Goal: Task Accomplishment & Management: Use online tool/utility

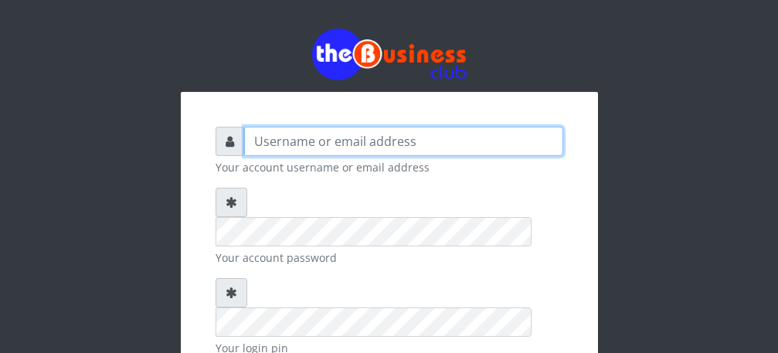
click at [341, 146] on input "text" at bounding box center [403, 141] width 319 height 29
click at [257, 142] on input "talentino" at bounding box center [403, 141] width 319 height 29
type input "Talentino"
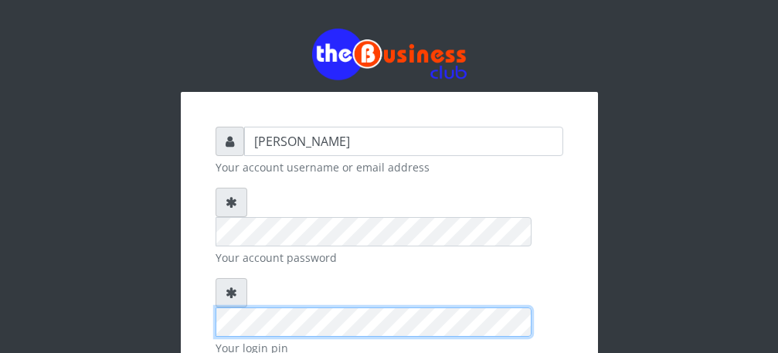
scroll to position [179, 0]
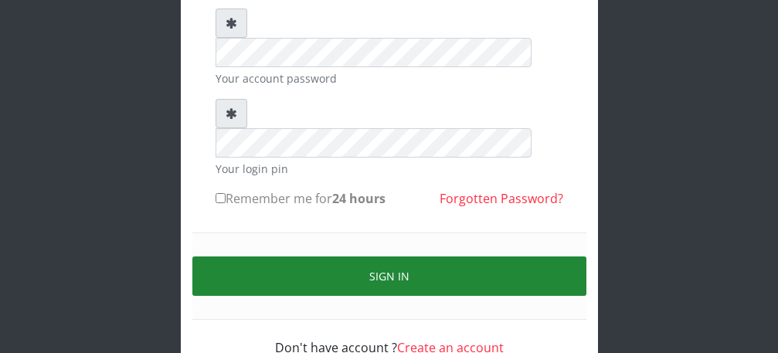
click at [410, 256] on button "Sign in" at bounding box center [389, 275] width 394 height 39
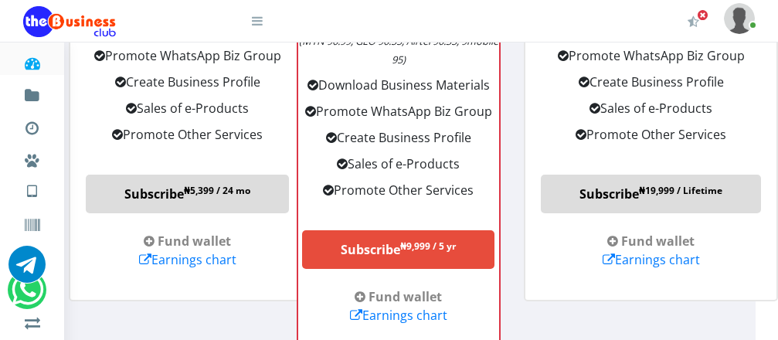
scroll to position [2204, 26]
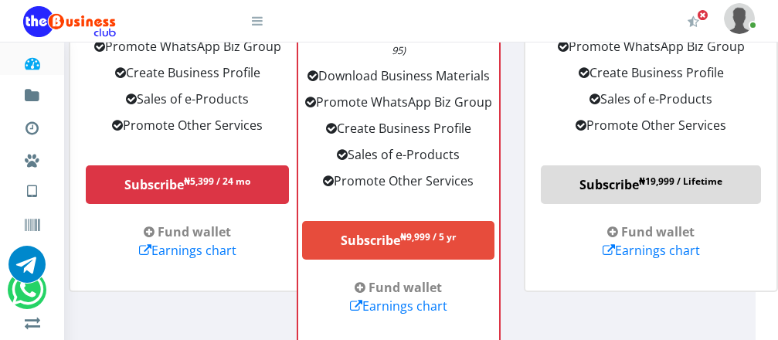
click at [178, 188] on link "Subscribe ₦5,399 / 24 mo" at bounding box center [187, 184] width 203 height 39
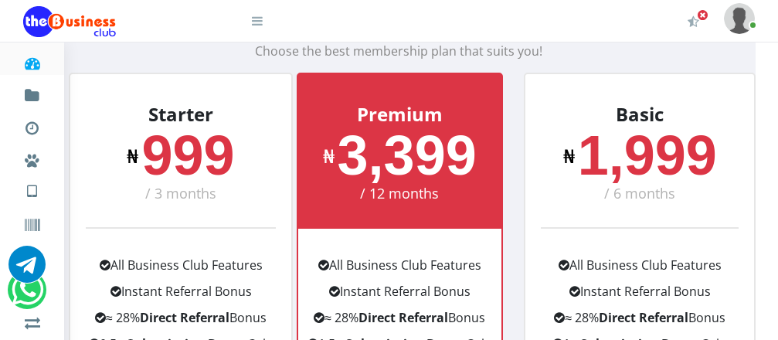
scroll to position [0, 26]
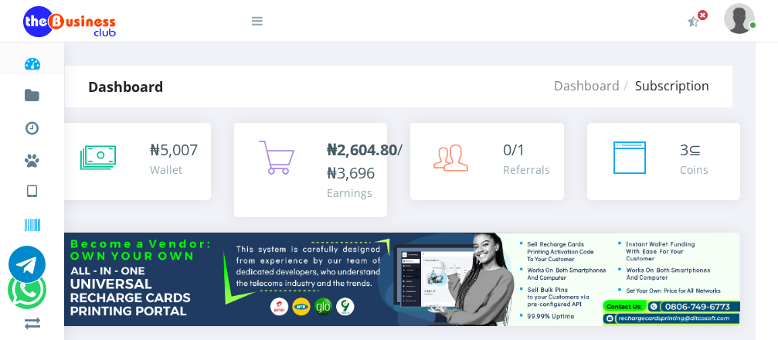
click at [29, 226] on icon at bounding box center [32, 225] width 18 height 15
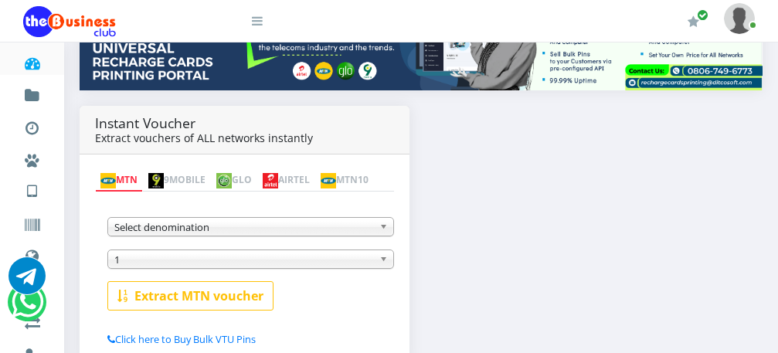
click at [382, 229] on b at bounding box center [386, 227] width 14 height 18
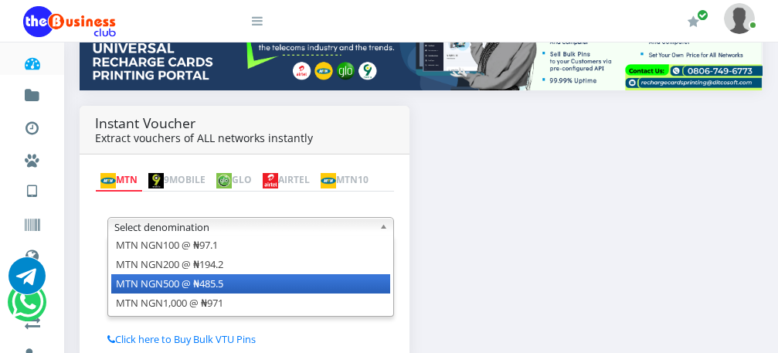
click at [337, 289] on li "MTN NGN500 @ ₦485.5" at bounding box center [250, 283] width 279 height 19
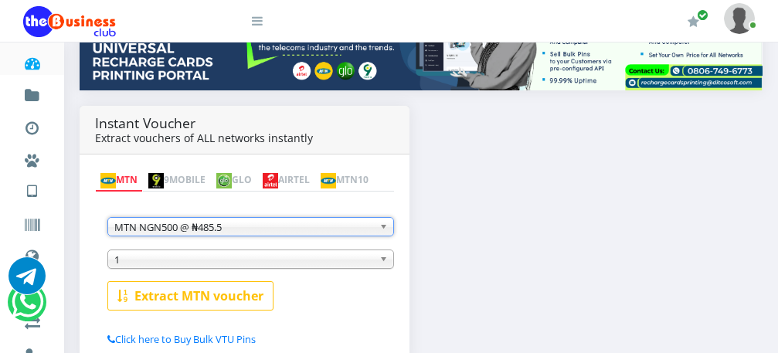
click at [385, 262] on b at bounding box center [386, 259] width 14 height 18
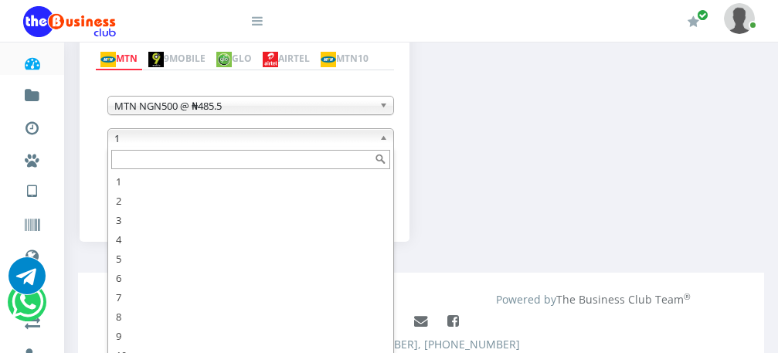
scroll to position [364, 0]
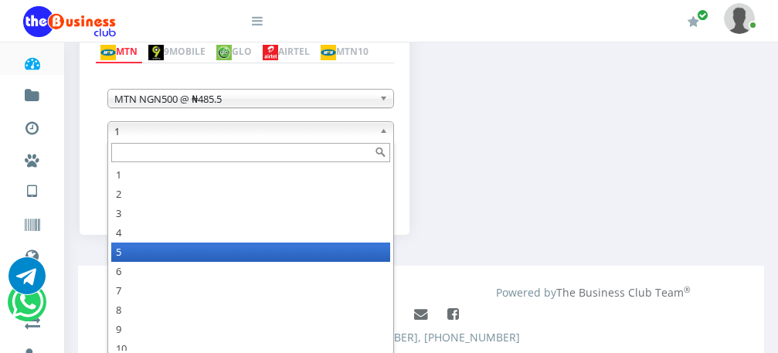
click at [160, 258] on li "5" at bounding box center [250, 252] width 279 height 19
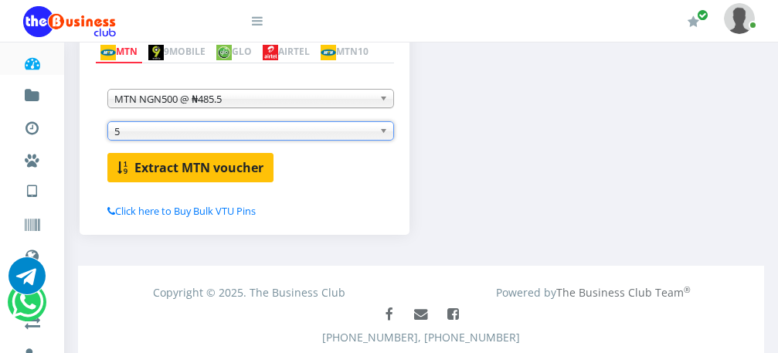
click at [157, 167] on b "Extract MTN voucher" at bounding box center [198, 167] width 129 height 17
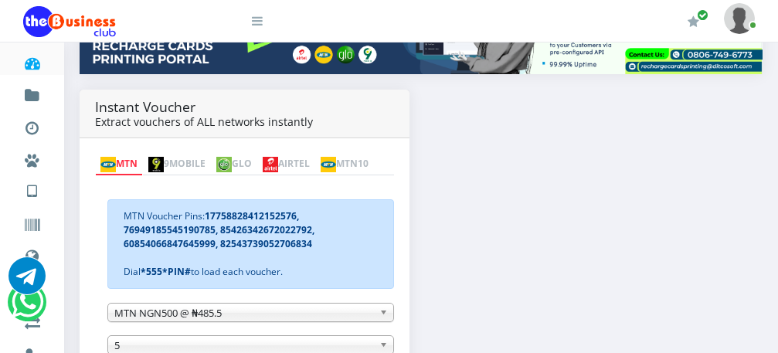
scroll to position [246, 0]
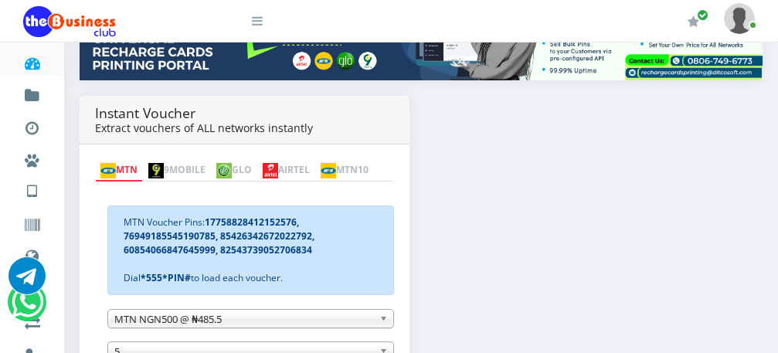
click at [257, 160] on link "GLO" at bounding box center [234, 171] width 46 height 22
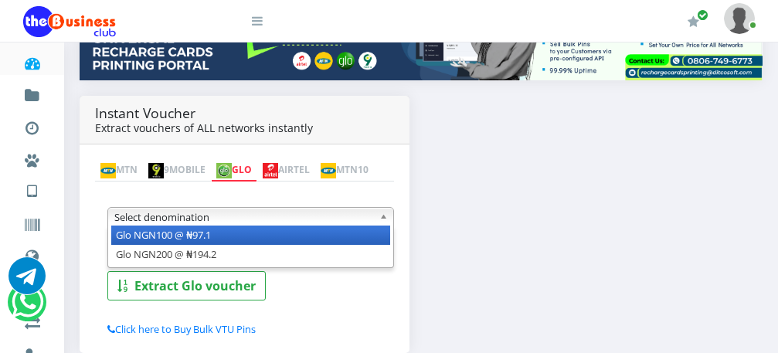
click at [382, 222] on b at bounding box center [386, 217] width 14 height 18
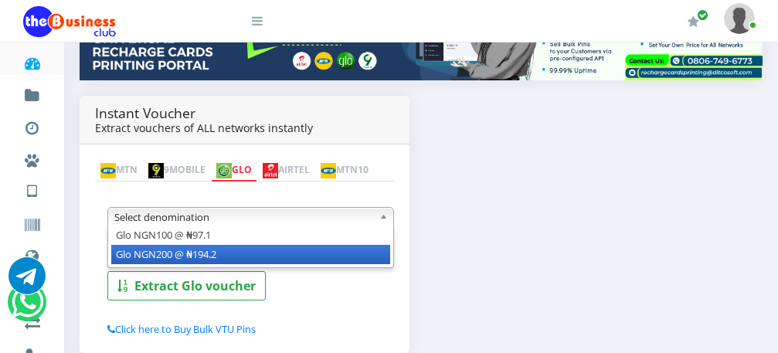
click at [372, 253] on li "Glo NGN200 @ ₦194.2" at bounding box center [250, 254] width 279 height 19
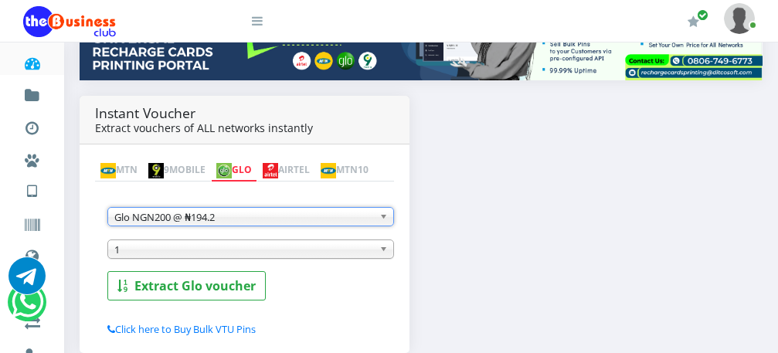
click at [382, 253] on b at bounding box center [386, 249] width 14 height 18
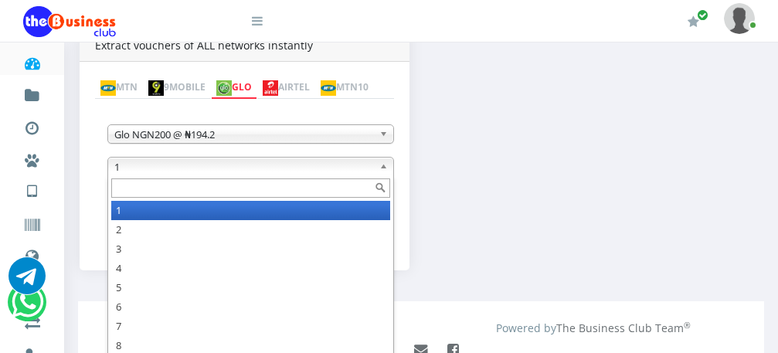
scroll to position [338, 0]
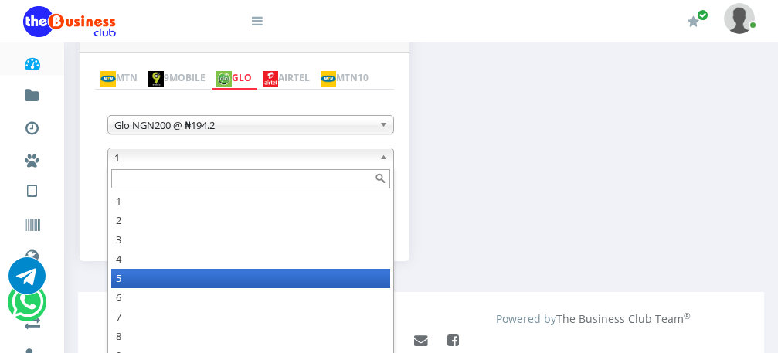
click at [137, 283] on li "5" at bounding box center [250, 278] width 279 height 19
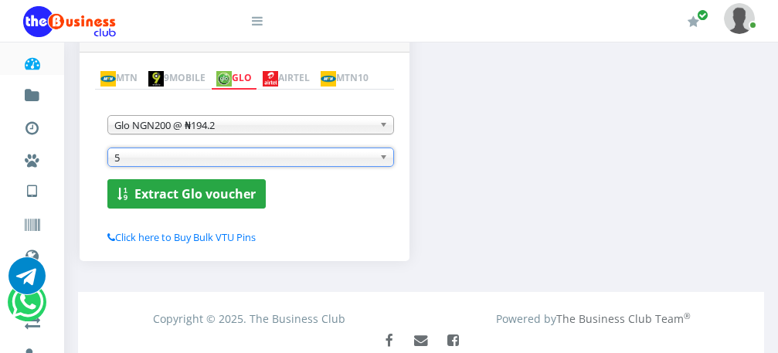
click at [187, 195] on b "Extract Glo voucher" at bounding box center [194, 193] width 121 height 17
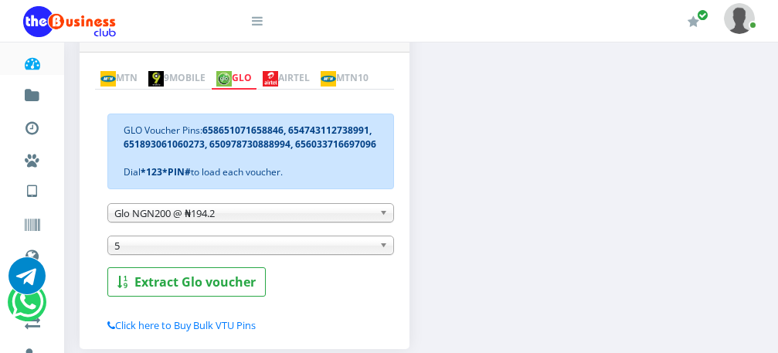
click at [383, 216] on b at bounding box center [386, 213] width 14 height 18
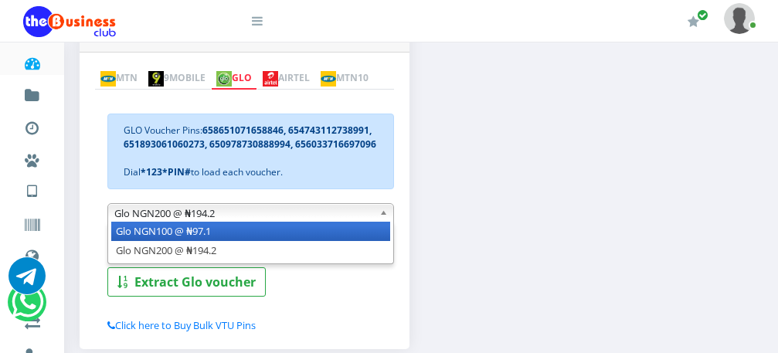
click at [373, 232] on li "Glo NGN100 @ ₦97.1" at bounding box center [250, 231] width 279 height 19
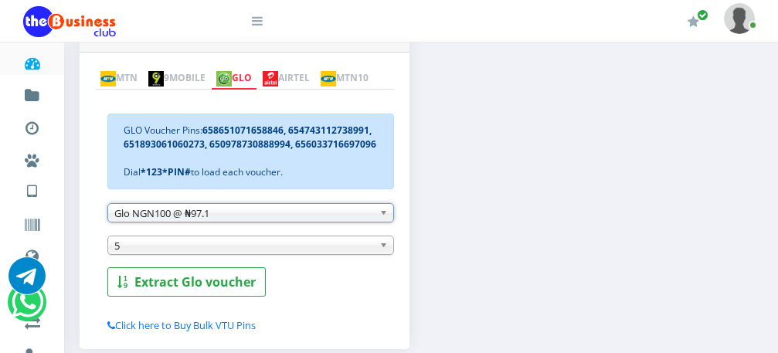
click at [385, 250] on b at bounding box center [386, 245] width 14 height 18
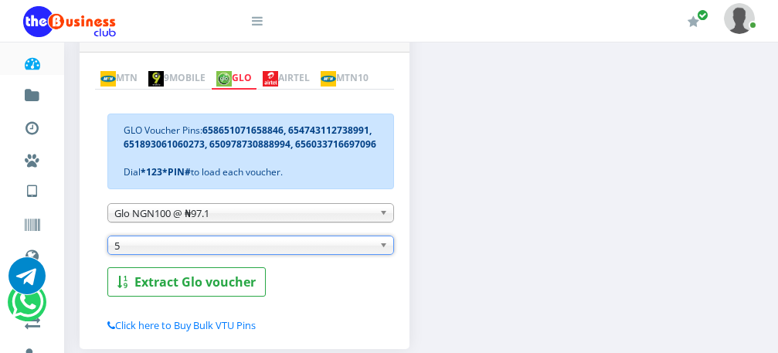
click at [385, 250] on b at bounding box center [386, 245] width 14 height 18
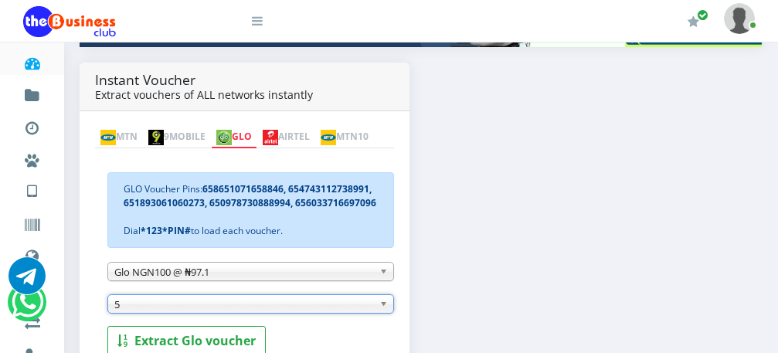
scroll to position [285, 0]
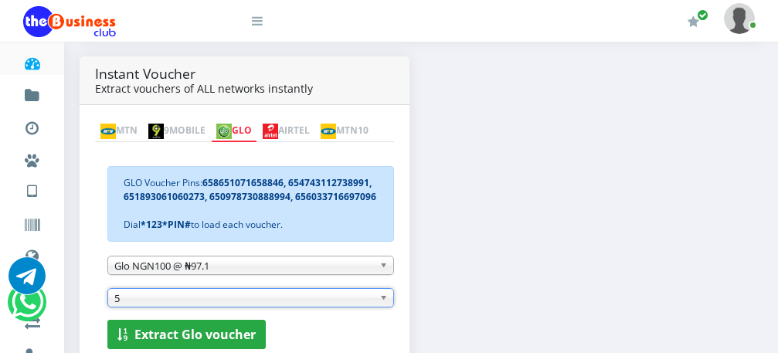
click at [222, 342] on b "Extract Glo voucher" at bounding box center [194, 334] width 121 height 17
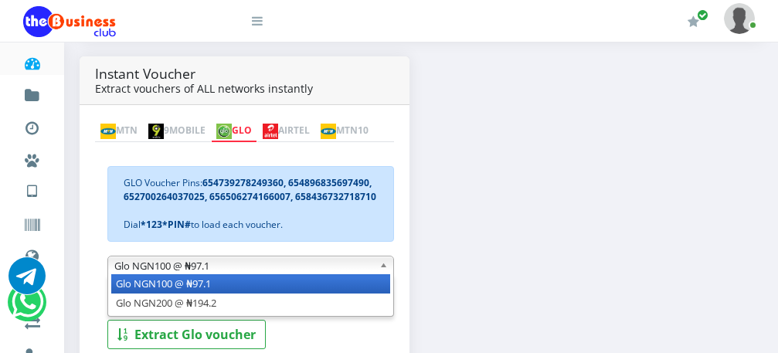
click at [385, 270] on b at bounding box center [386, 265] width 14 height 18
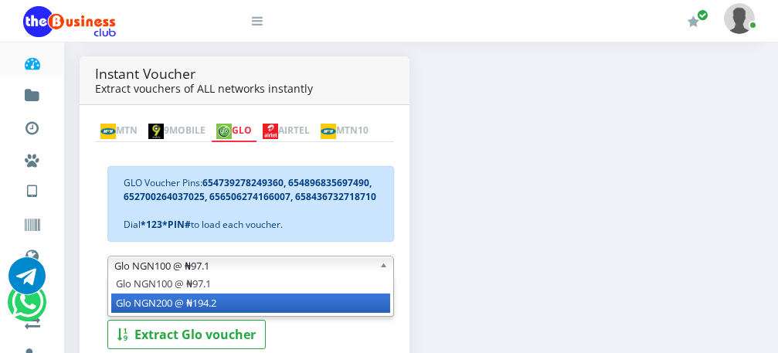
click at [322, 311] on li "Glo NGN200 @ ₦194.2" at bounding box center [250, 303] width 279 height 19
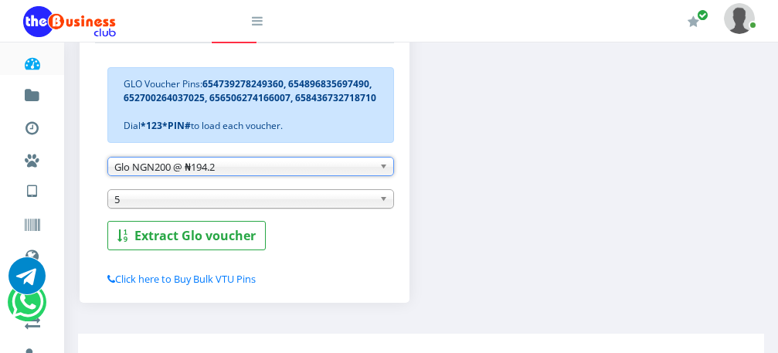
scroll to position [396, 0]
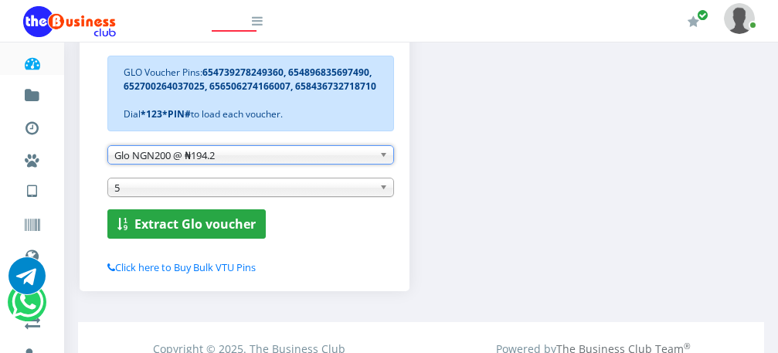
click at [177, 222] on b "Extract Glo voucher" at bounding box center [194, 224] width 121 height 17
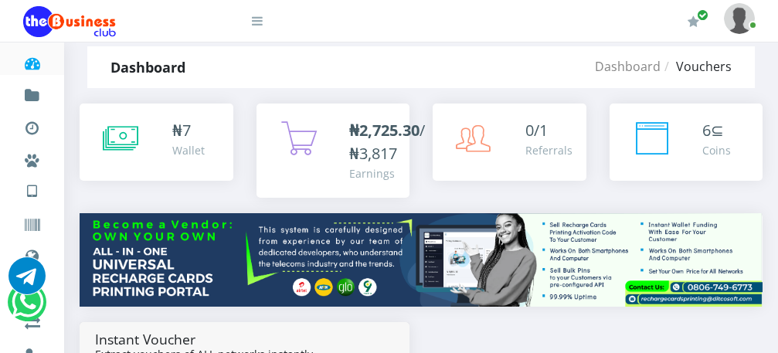
scroll to position [27, 0]
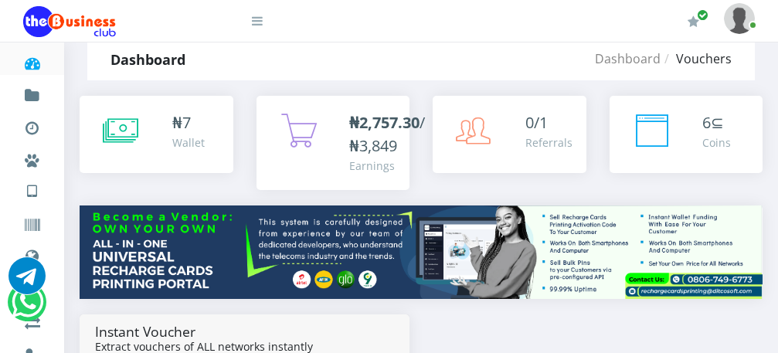
click at [385, 117] on b "₦2,757.30" at bounding box center [384, 122] width 70 height 21
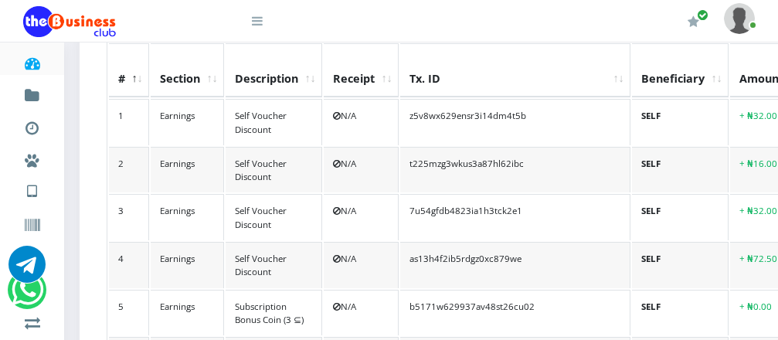
scroll to position [288, 0]
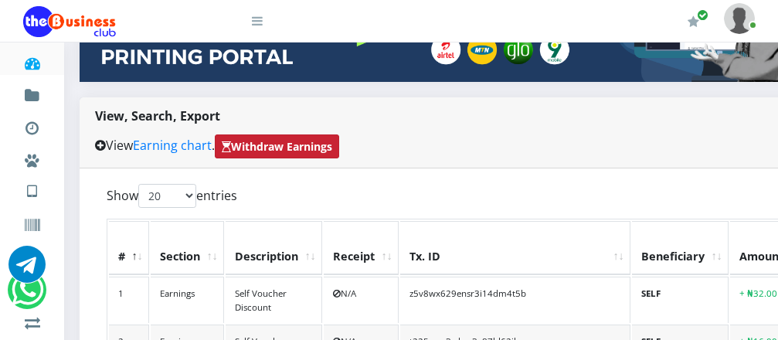
click at [296, 138] on strong "Withdraw Earnings" at bounding box center [277, 146] width 110 height 16
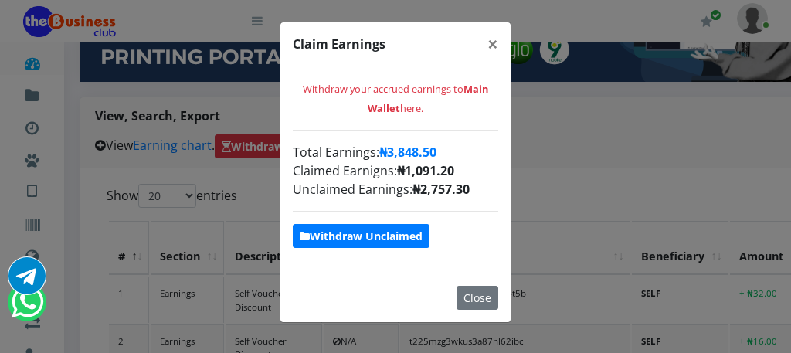
click at [402, 231] on strong "Withdraw Unclaimed" at bounding box center [361, 236] width 123 height 15
click at [395, 229] on strong "Withdraw Unclaimed" at bounding box center [361, 236] width 123 height 15
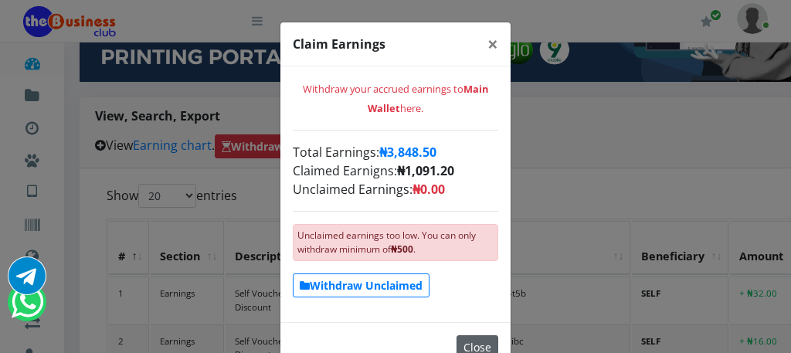
click at [474, 339] on button "Close" at bounding box center [478, 347] width 42 height 24
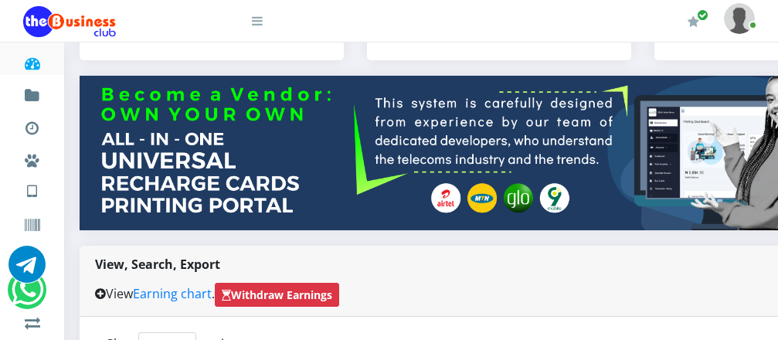
scroll to position [17, 0]
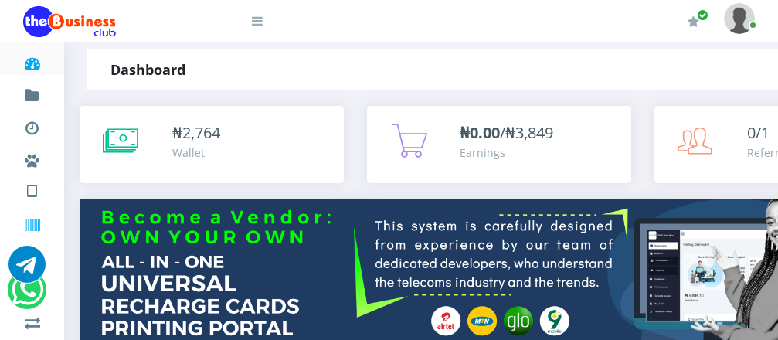
click at [33, 229] on icon at bounding box center [32, 225] width 18 height 15
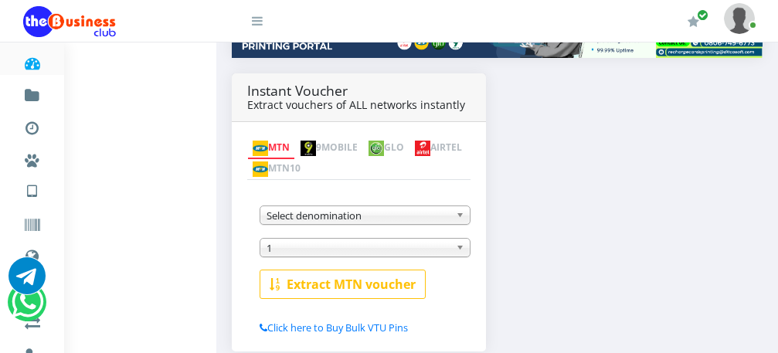
scroll to position [247, 0]
click at [457, 206] on b at bounding box center [463, 215] width 14 height 18
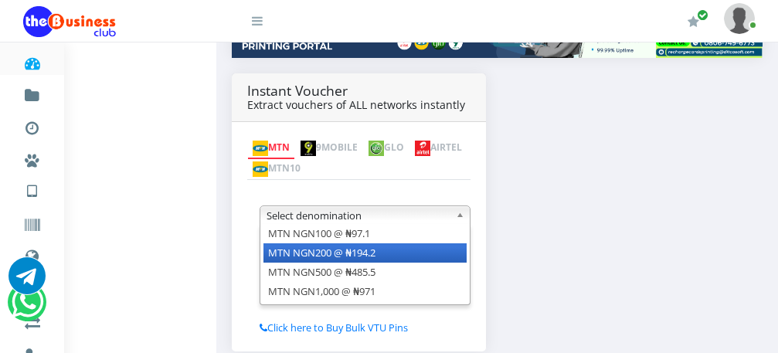
click at [425, 243] on li "MTN NGN200 @ ₦194.2" at bounding box center [364, 252] width 203 height 19
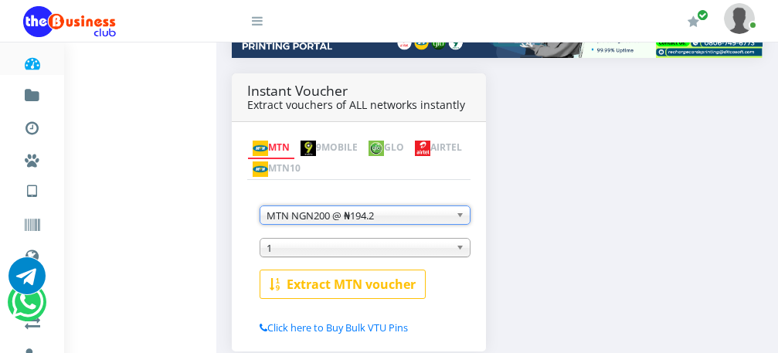
click at [421, 239] on span "1" at bounding box center [358, 248] width 183 height 19
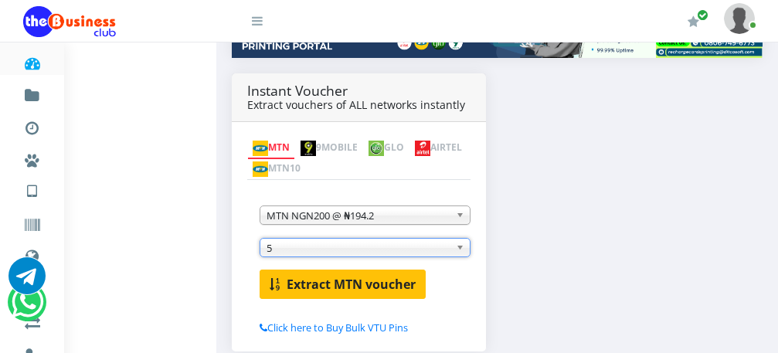
click at [316, 276] on b "Extract MTN voucher" at bounding box center [351, 284] width 129 height 17
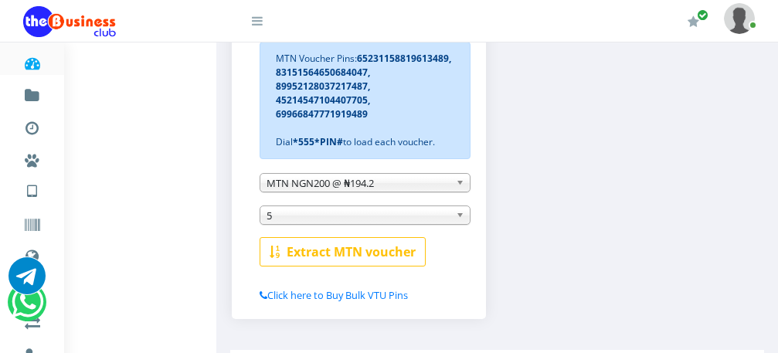
scroll to position [380, 0]
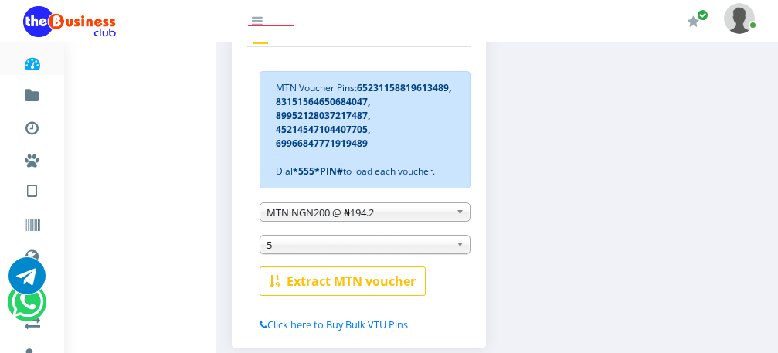
click at [459, 203] on b at bounding box center [463, 212] width 14 height 18
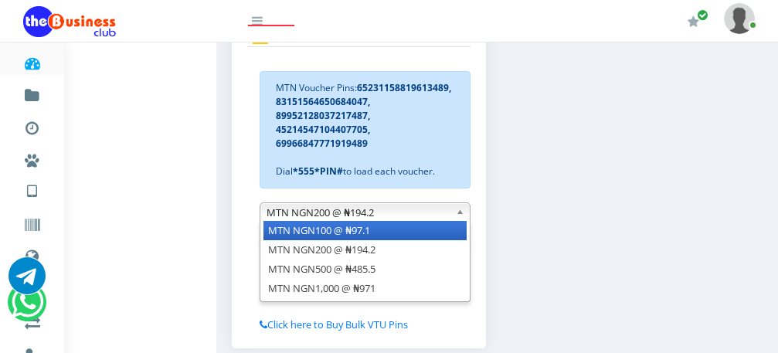
click at [448, 221] on li "MTN NGN100 @ ₦97.1" at bounding box center [364, 230] width 203 height 19
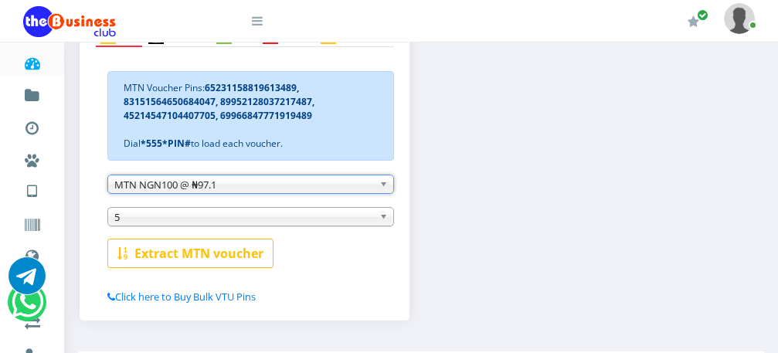
click at [460, 227] on div "Instant Voucher Extract vouchers of ALL networks instantly MTN 9MOBILE GLO AIRT…" at bounding box center [421, 148] width 706 height 374
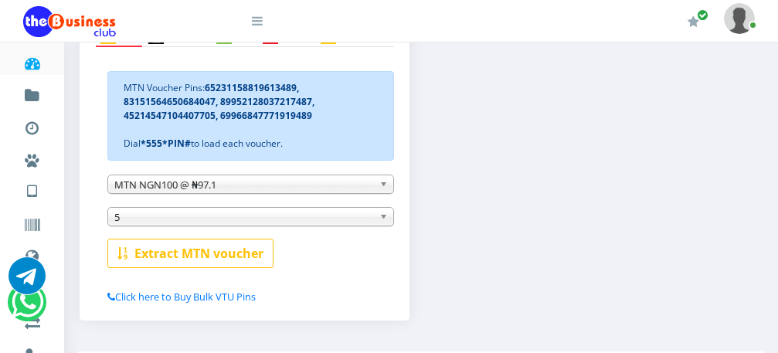
scroll to position [0, 0]
click at [383, 221] on b at bounding box center [386, 217] width 14 height 18
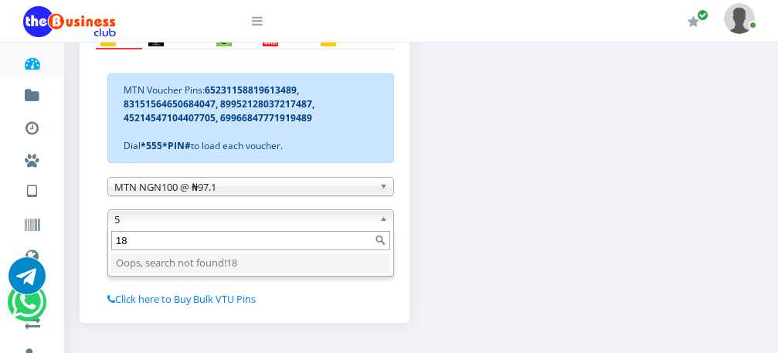
click at [246, 246] on input "18" at bounding box center [250, 240] width 279 height 19
type input "1"
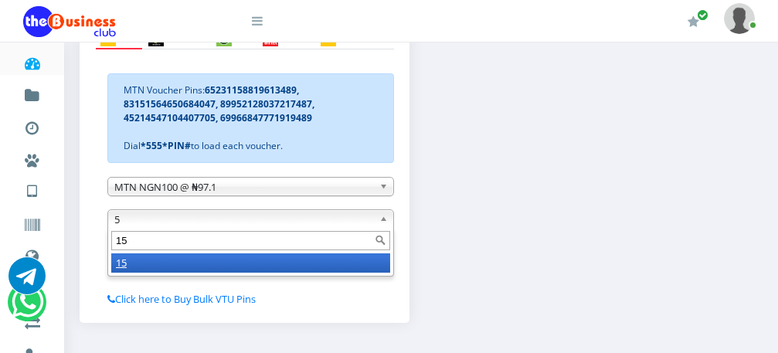
type input "15"
click at [228, 269] on li "15" at bounding box center [250, 262] width 279 height 19
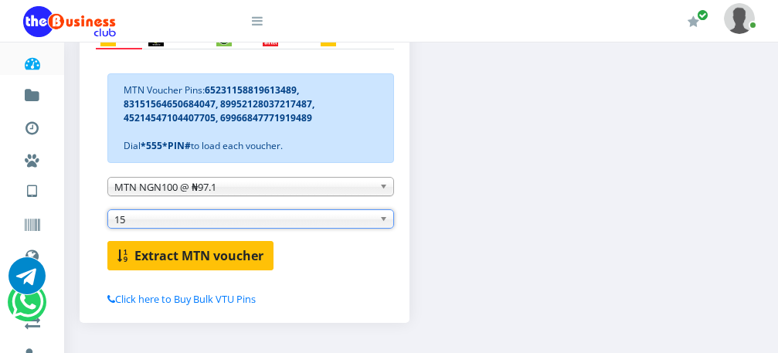
click at [138, 260] on b "Extract MTN voucher" at bounding box center [198, 255] width 129 height 17
